Goal: Task Accomplishment & Management: Manage account settings

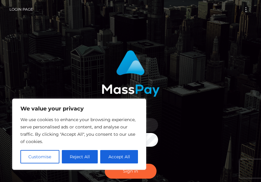
click at [110, 110] on p "We value your privacy" at bounding box center [79, 108] width 118 height 7
click at [120, 156] on button "Accept All" at bounding box center [119, 156] width 38 height 13
checkbox input "true"
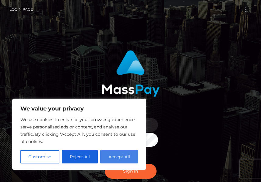
checkbox input "true"
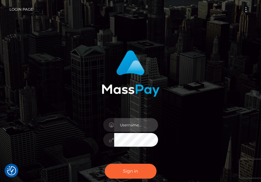
click at [129, 127] on input "text" at bounding box center [136, 125] width 44 height 14
type input "[EMAIL_ADDRESS][DOMAIN_NAME]"
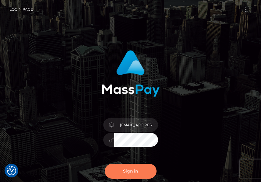
click at [136, 171] on button "Sign in" at bounding box center [131, 171] width 52 height 15
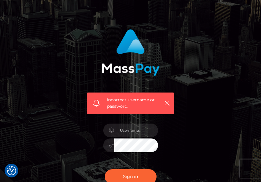
scroll to position [30, 0]
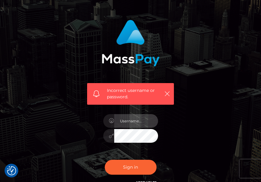
click at [132, 117] on input "text" at bounding box center [136, 121] width 44 height 14
type input "[EMAIL_ADDRESS][DOMAIN_NAME]"
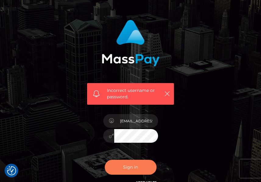
click at [136, 169] on button "Sign in" at bounding box center [131, 167] width 52 height 15
